Goal: Communication & Community: Answer question/provide support

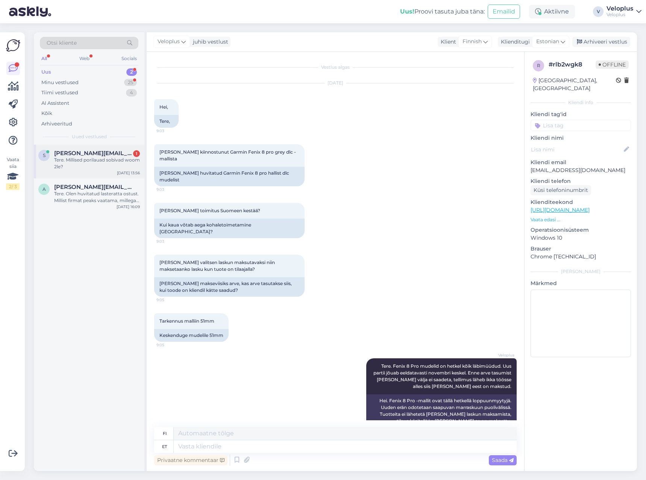
click at [97, 153] on span "[PERSON_NAME][EMAIL_ADDRESS][DOMAIN_NAME]" at bounding box center [93, 153] width 78 height 7
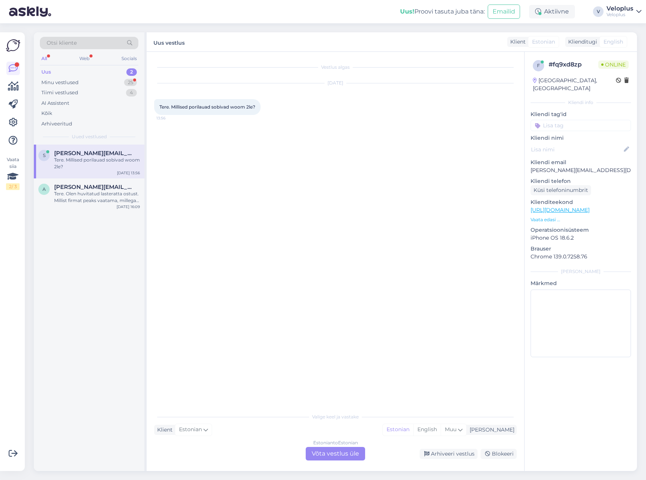
click at [324, 453] on div "Estonian to Estonian Võta vestlus üle" at bounding box center [335, 454] width 59 height 14
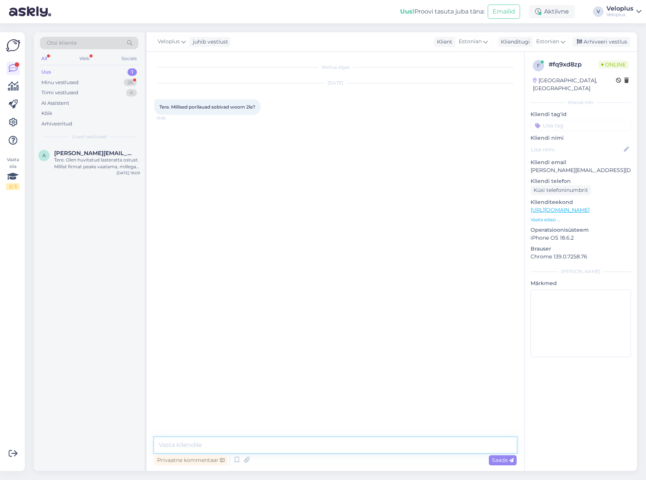
click at [307, 445] on textarea at bounding box center [335, 446] width 362 height 16
type textarea "Tere"
paste textarea "[URL][DOMAIN_NAME]"
type textarea "Need - [URL][DOMAIN_NAME]"
click at [239, 441] on textarea at bounding box center [335, 446] width 362 height 16
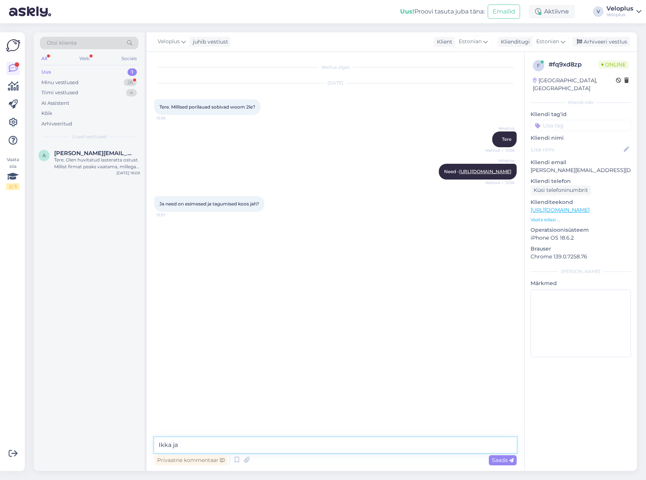
type textarea "Ikka jah"
click at [459, 169] on link "[URL][DOMAIN_NAME]" at bounding box center [485, 172] width 52 height 6
click at [227, 302] on div "Vestlus algas [DATE] Tere. Millised porilauad sobivad woom 2le? 13:56 Veloplus …" at bounding box center [338, 244] width 369 height 371
